Goal: Transaction & Acquisition: Obtain resource

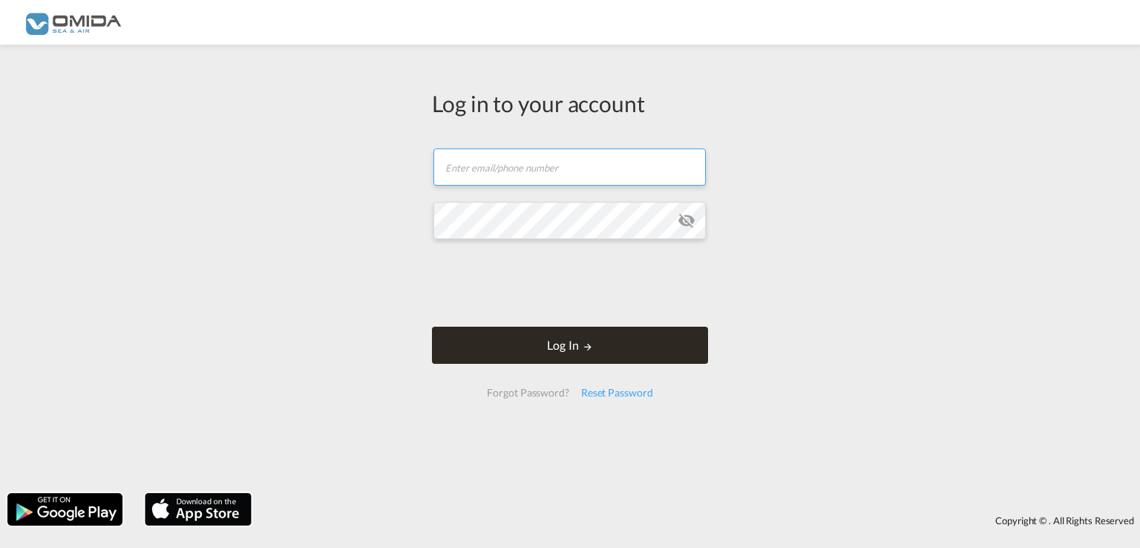
type input "[EMAIL_ADDRESS][DOMAIN_NAME]"
click at [520, 342] on button "Log In" at bounding box center [570, 344] width 276 height 37
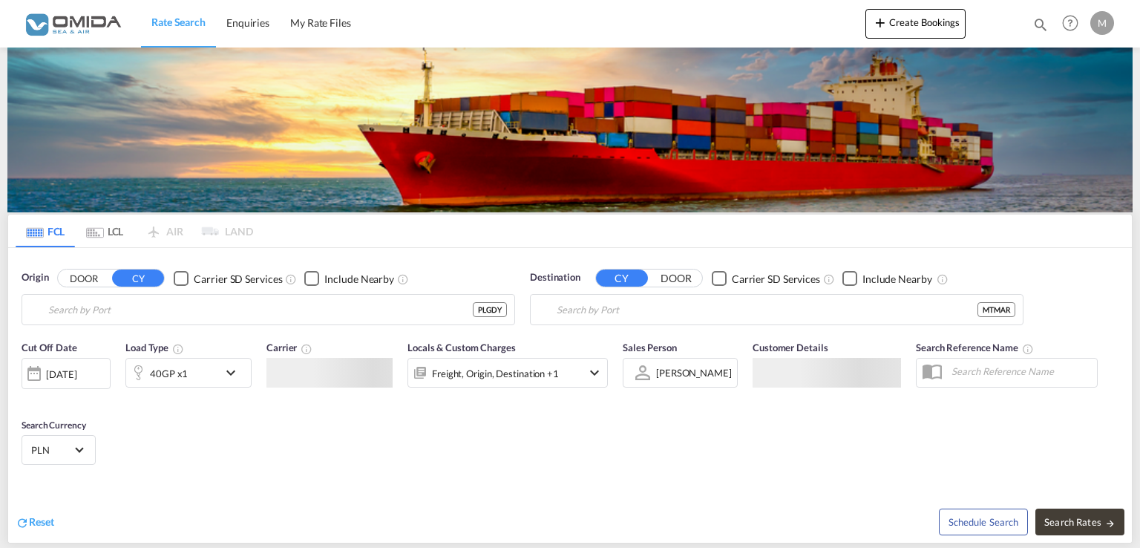
type input "[GEOGRAPHIC_DATA], PLGDY"
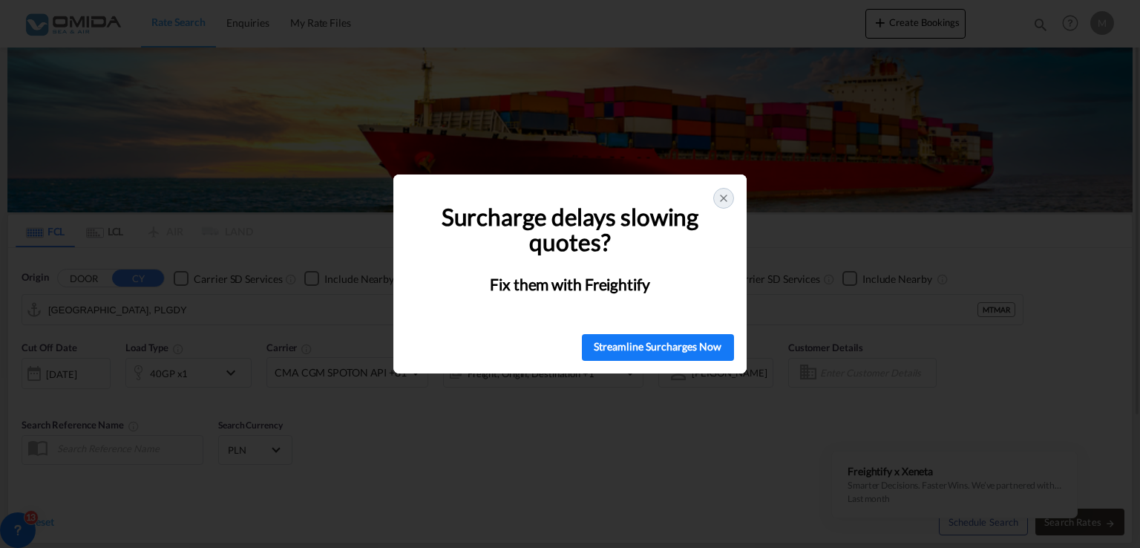
drag, startPoint x: 729, startPoint y: 190, endPoint x: 722, endPoint y: 193, distance: 8.0
click at [729, 191] on div at bounding box center [723, 198] width 21 height 21
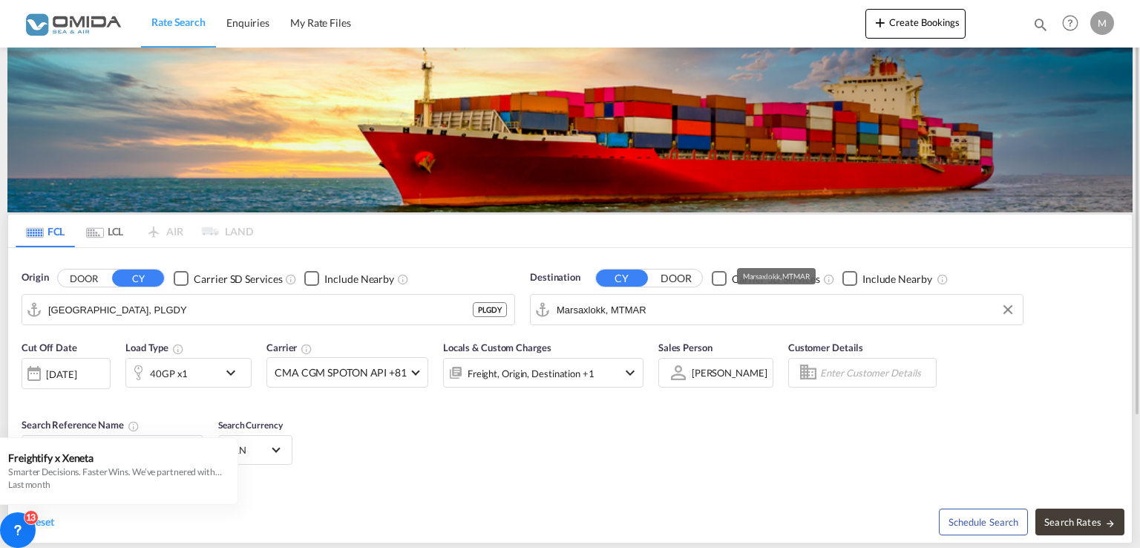
click at [611, 303] on input "Marsaxlokk, MTMAR" at bounding box center [786, 309] width 459 height 22
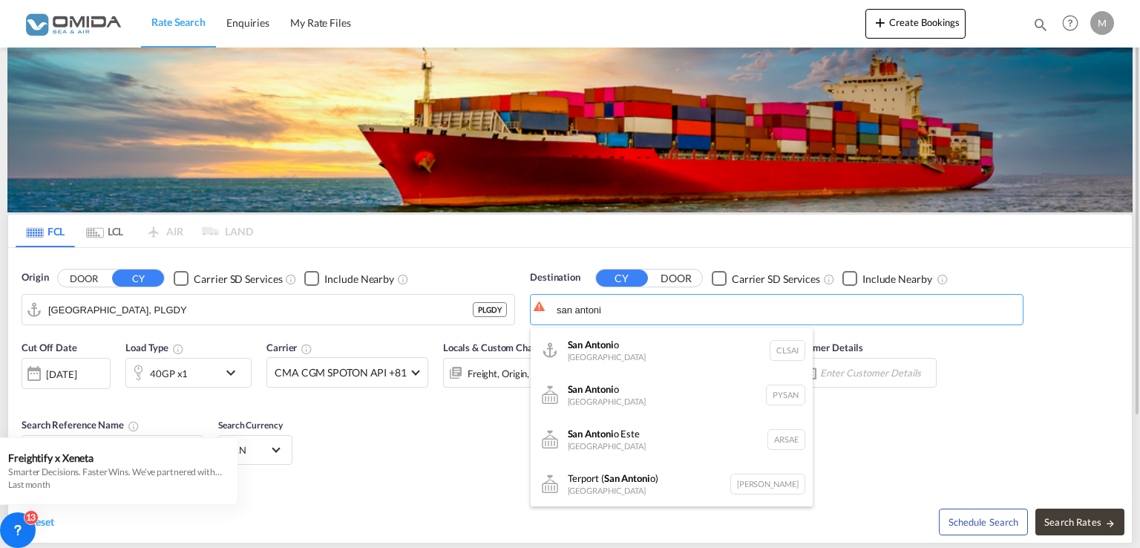
click at [618, 350] on div "San Antoni o [GEOGRAPHIC_DATA] CLSAI" at bounding box center [672, 350] width 282 height 45
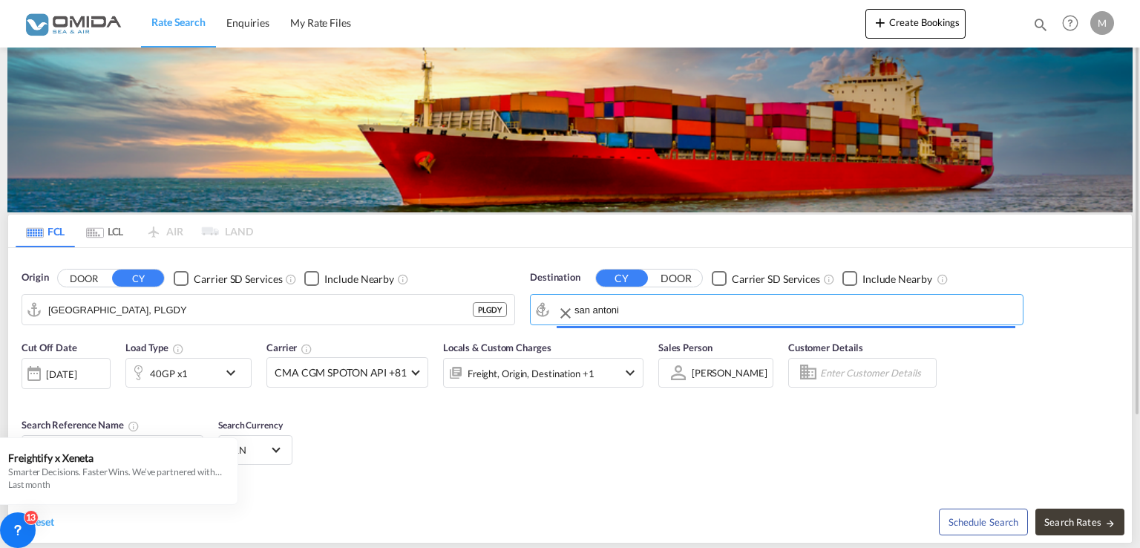
type input "San Antonio, CLSAI"
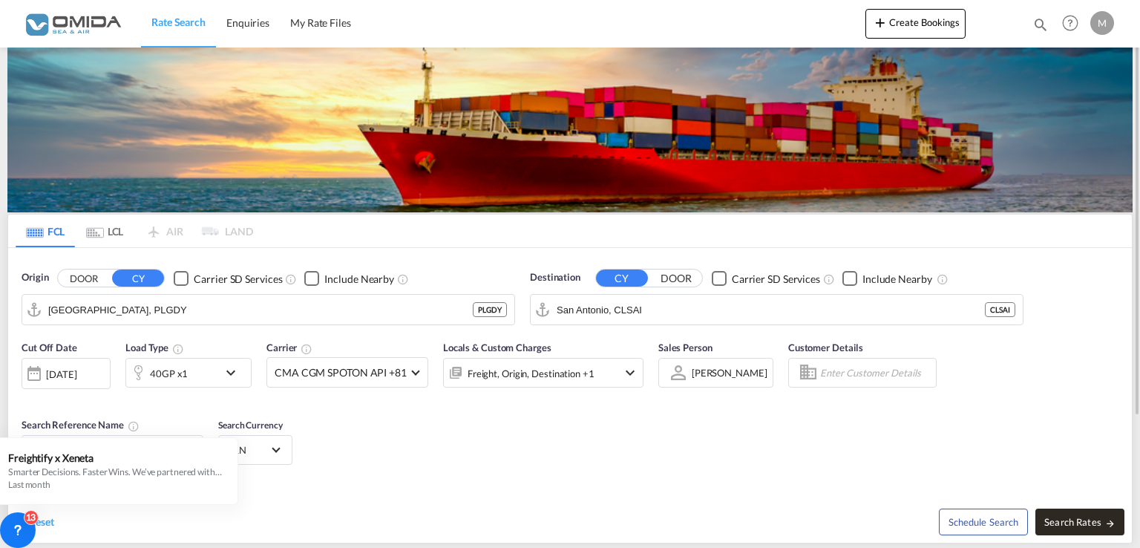
click at [1092, 519] on span "Search Rates" at bounding box center [1079, 522] width 71 height 12
type input "PLGDY to CLSAI / [DATE]"
